Goal: Information Seeking & Learning: Understand process/instructions

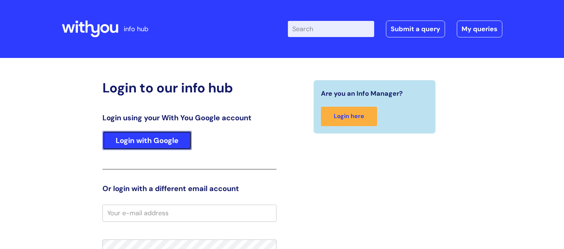
click at [176, 138] on link "Login with Google" at bounding box center [146, 140] width 89 height 19
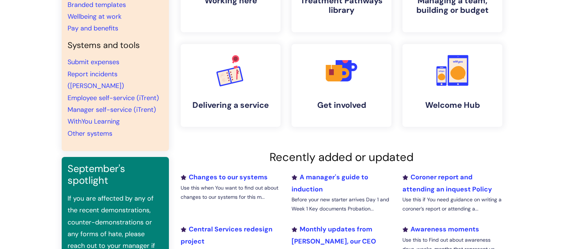
scroll to position [129, 0]
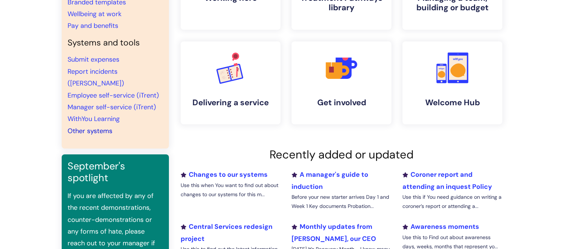
click at [102, 127] on link "Other systems" at bounding box center [90, 131] width 45 height 9
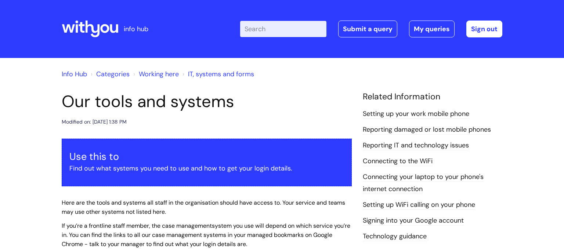
click at [397, 144] on link "Reporting IT and technology issues" at bounding box center [416, 146] width 106 height 10
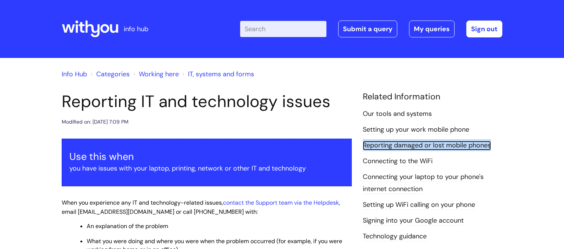
click at [374, 148] on link "Reporting damaged or lost mobile phones" at bounding box center [427, 146] width 128 height 10
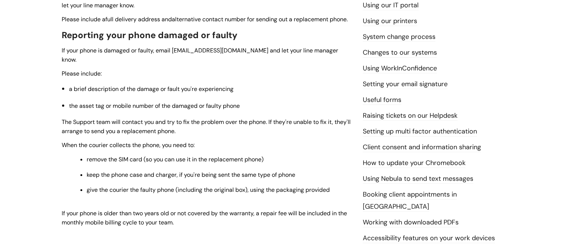
scroll to position [248, 0]
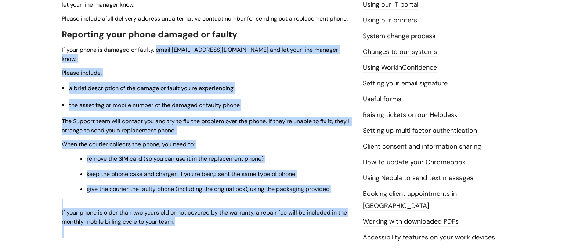
drag, startPoint x: 157, startPoint y: 61, endPoint x: 252, endPoint y: 242, distance: 204.9
click at [252, 242] on div "Use this if your work mobile phone is lost, damaged, faulty or has been stolen …" at bounding box center [207, 92] width 290 height 362
copy div "email support@wearewithyou.org.uk and let your line manager know. Please includ…"
click at [251, 94] on li "a brief description of the damage or fault you're experiencing" at bounding box center [210, 88] width 283 height 12
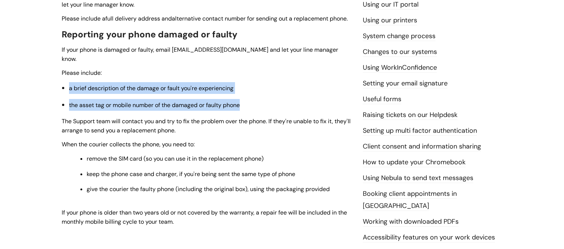
drag, startPoint x: 246, startPoint y: 108, endPoint x: 62, endPoint y: 90, distance: 184.9
click at [62, 89] on div "Use this if your work mobile phone is lost, damaged, faulty or has been stolen …" at bounding box center [207, 92] width 290 height 362
copy ul "a brief description of the damage or fault you're experiencing the asset tag or…"
click at [82, 101] on li "the asset tag or mobile number of the damaged or faulty phone" at bounding box center [210, 105] width 283 height 12
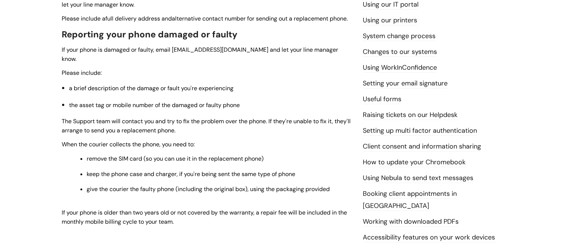
scroll to position [248, 0]
